Goal: Book appointment/travel/reservation

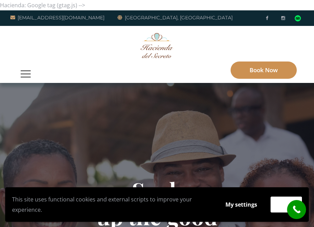
click at [265, 61] on link "Book Now" at bounding box center [264, 69] width 66 height 17
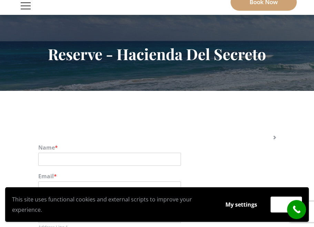
scroll to position [39, 0]
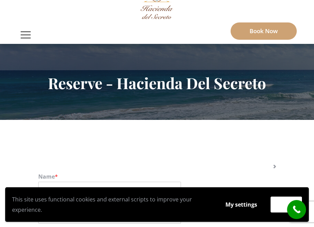
click at [47, 37] on div at bounding box center [157, 35] width 280 height 18
click at [23, 37] on button "button" at bounding box center [25, 35] width 17 height 18
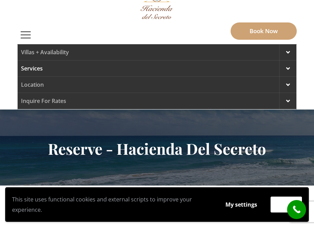
click at [49, 70] on link "Services" at bounding box center [157, 68] width 279 height 16
click at [108, 65] on link "Services" at bounding box center [157, 68] width 279 height 16
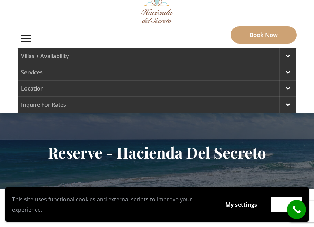
scroll to position [0, 0]
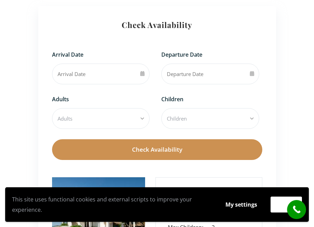
scroll to position [193, 0]
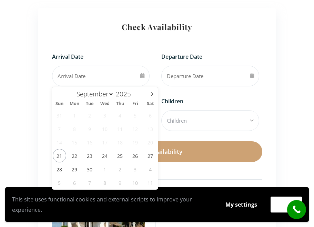
click at [123, 74] on input "text" at bounding box center [101, 76] width 98 height 21
click at [151, 92] on icon at bounding box center [152, 93] width 5 height 5
select select "11"
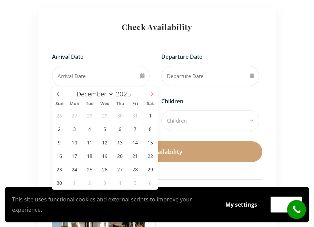
click at [151, 92] on icon at bounding box center [152, 93] width 5 height 5
type input "2026"
click at [151, 92] on icon at bounding box center [152, 93] width 5 height 5
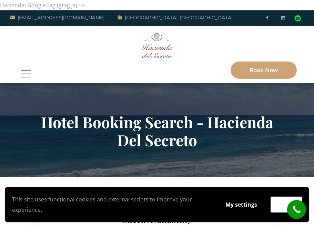
click at [36, 71] on div at bounding box center [157, 74] width 280 height 18
click at [31, 72] on button "button" at bounding box center [25, 74] width 17 height 18
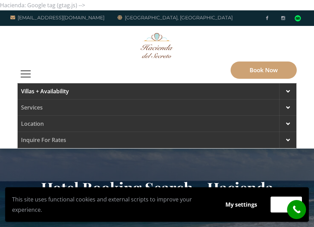
click at [49, 89] on link "Villas + Availability" at bounding box center [157, 91] width 279 height 16
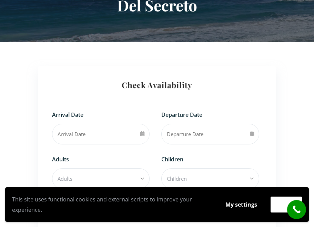
scroll to position [250, 0]
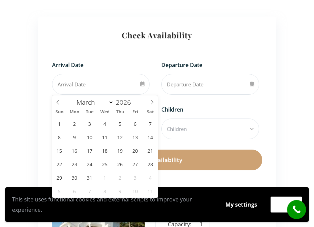
click at [110, 86] on input "text" at bounding box center [101, 84] width 98 height 21
click at [150, 103] on icon at bounding box center [152, 102] width 5 height 5
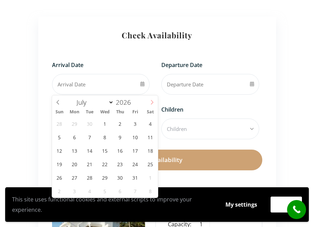
click at [150, 103] on icon at bounding box center [152, 102] width 5 height 5
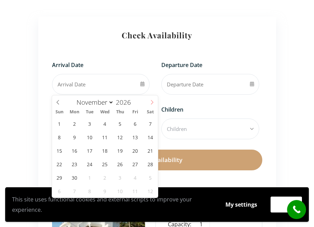
select select "11"
click at [150, 103] on icon at bounding box center [152, 102] width 5 height 5
type input "2027"
click at [150, 103] on icon at bounding box center [152, 102] width 5 height 5
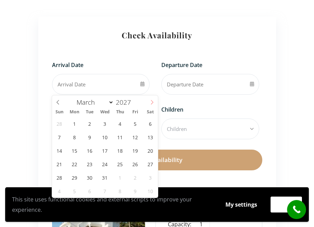
click at [150, 103] on icon at bounding box center [152, 102] width 5 height 5
select select "5"
click at [133, 152] on span "18" at bounding box center [135, 150] width 13 height 13
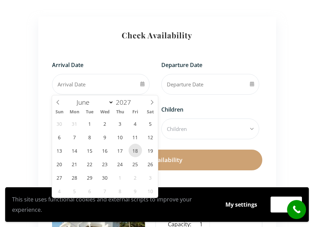
type input "2027/06/18"
type input "2027"
select select "5"
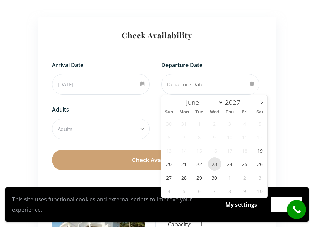
click at [213, 163] on span "23" at bounding box center [214, 163] width 13 height 13
type input "2027/06/23"
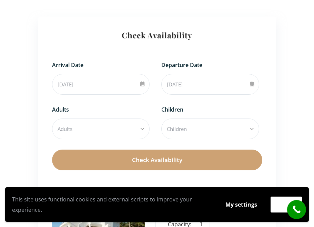
click at [132, 123] on select "Adults 1" at bounding box center [101, 128] width 98 height 21
select select "1"
click at [52, 118] on select "Adults 1" at bounding box center [101, 128] width 98 height 21
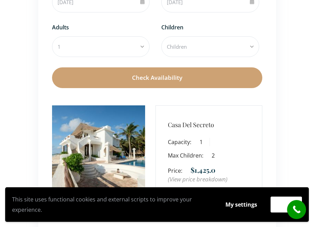
scroll to position [382, 0]
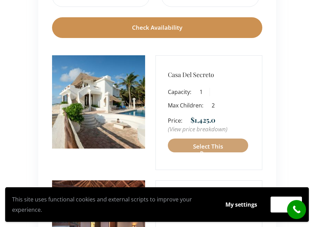
click at [180, 29] on button "Check Availability" at bounding box center [157, 27] width 211 height 21
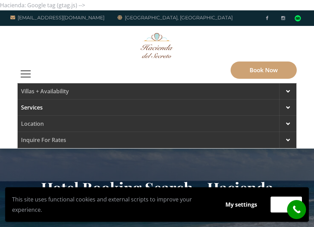
click at [45, 108] on link "Services" at bounding box center [157, 107] width 279 height 16
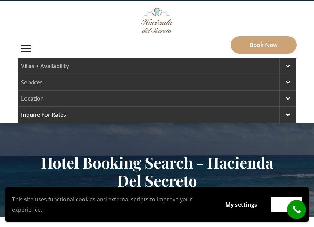
scroll to position [26, 0]
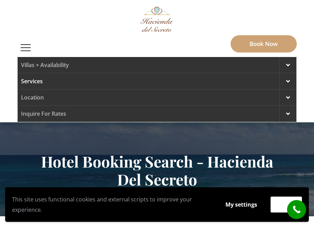
click at [61, 89] on link "Services" at bounding box center [157, 81] width 279 height 16
click at [53, 94] on link "Location" at bounding box center [157, 97] width 279 height 16
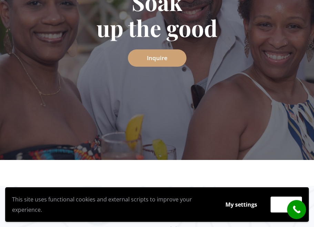
scroll to position [72, 0]
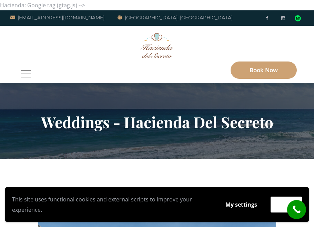
click at [17, 72] on div "Villas + Availability 6 Bedrooms Casa del Secreto 5 Bedrooms [GEOGRAPHIC_DATA][…" at bounding box center [157, 55] width 314 height 55
click at [23, 73] on button "button" at bounding box center [25, 74] width 17 height 18
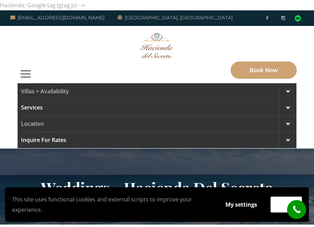
click at [71, 141] on link "Inquire for Rates" at bounding box center [157, 140] width 279 height 16
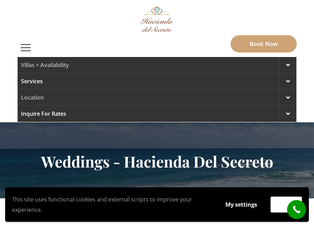
scroll to position [29, 0]
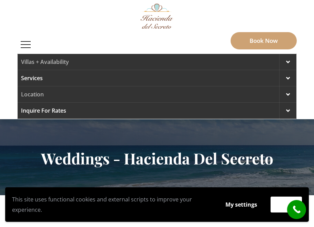
click at [281, 114] on div at bounding box center [288, 111] width 17 height 16
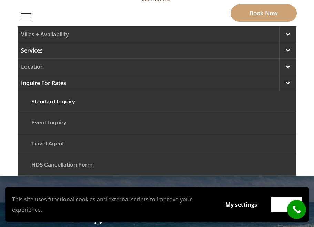
scroll to position [58, 0]
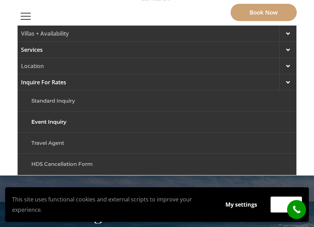
click at [165, 119] on link "Event Inquiry" at bounding box center [157, 122] width 259 height 16
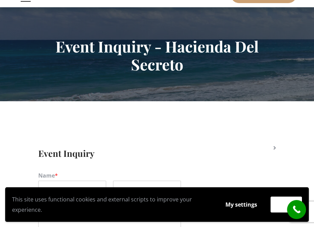
scroll to position [152, 0]
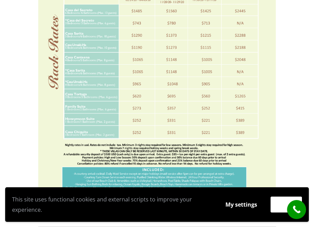
scroll to position [322, 0]
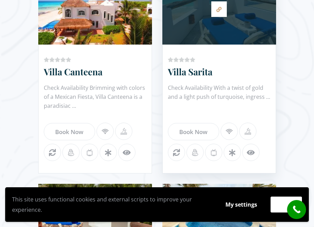
scroll to position [534, 0]
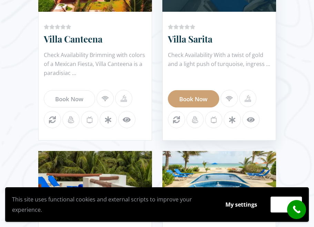
click at [203, 102] on link "Book Now" at bounding box center [193, 98] width 51 height 17
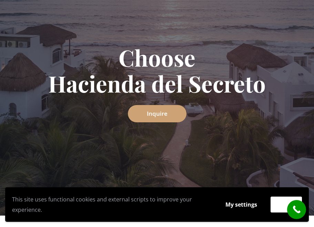
scroll to position [0, 0]
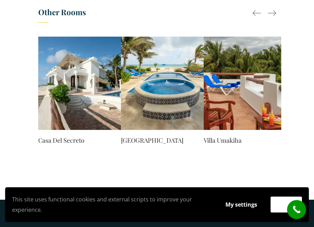
scroll to position [698, 0]
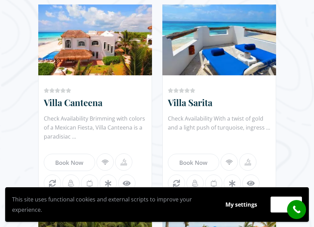
scroll to position [467, 0]
